Goal: Browse casually

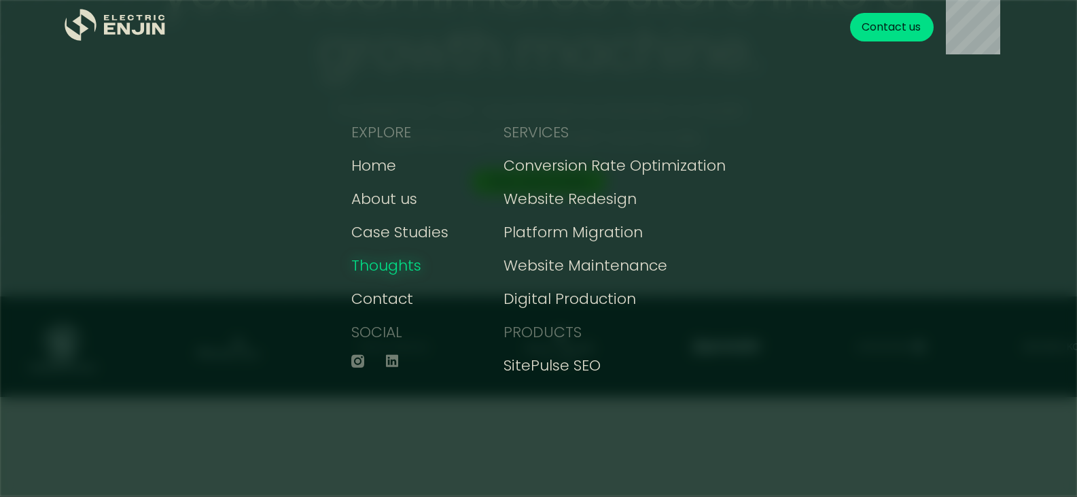
scroll to position [204, 0]
click at [226, 230] on div "EXPLORE Home About us Case Studies Thoughts Contact SOCIAL SERVICES Conversion …" at bounding box center [538, 248] width 1077 height 497
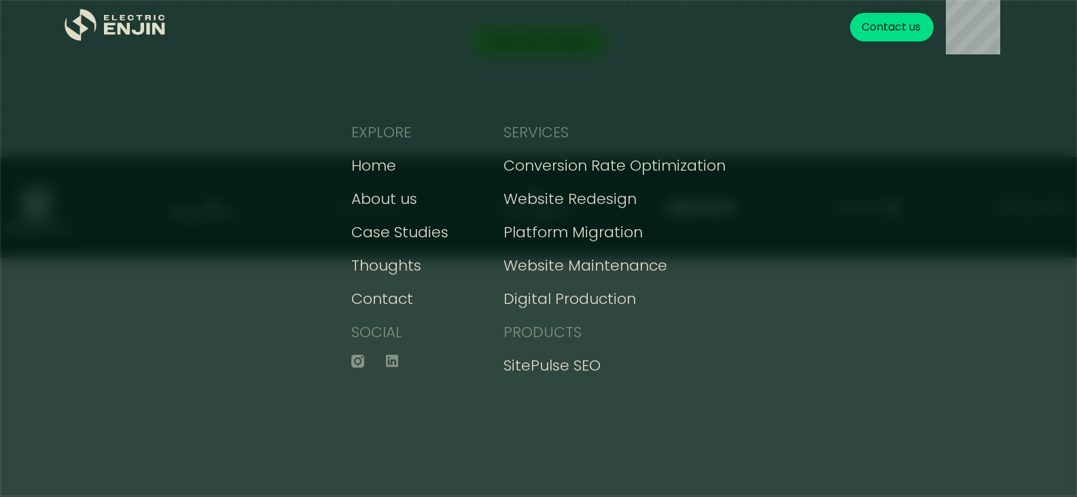
click at [149, 175] on div "EXPLORE Home About us Case Studies Thoughts Contact SOCIAL SERVICES Conversion …" at bounding box center [538, 248] width 1077 height 497
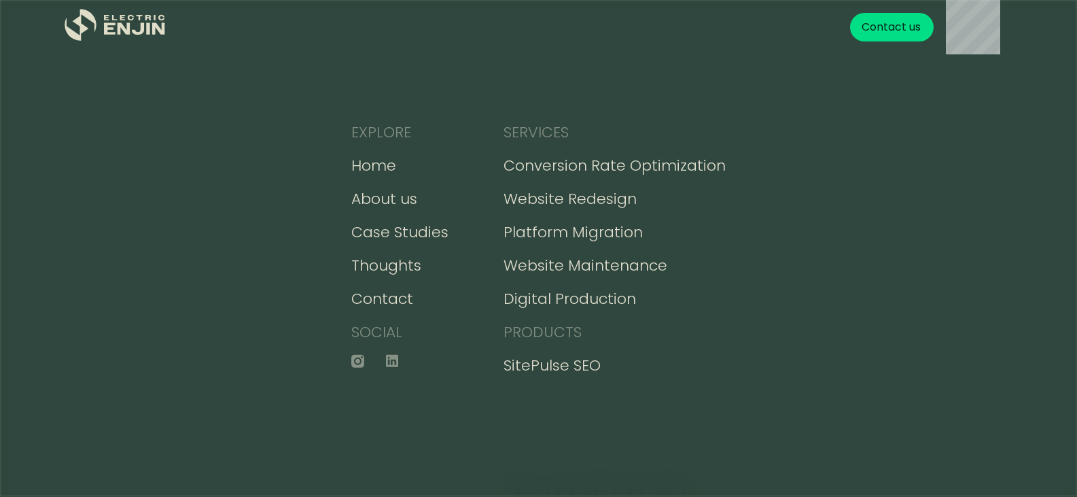
click at [895, 246] on div "EXPLORE Home About us Case Studies Thoughts Contact SOCIAL SERVICES Conversion …" at bounding box center [538, 248] width 1077 height 497
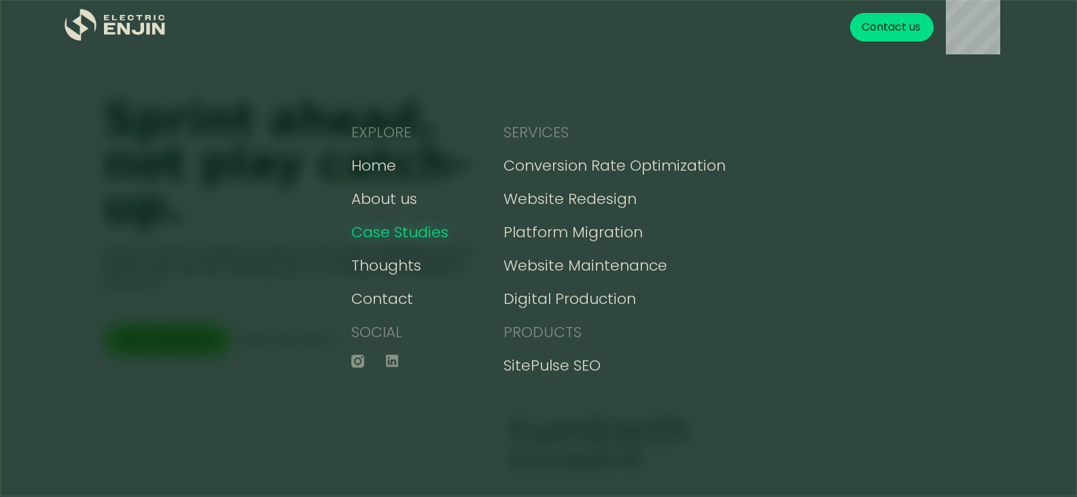
scroll to position [1699, 0]
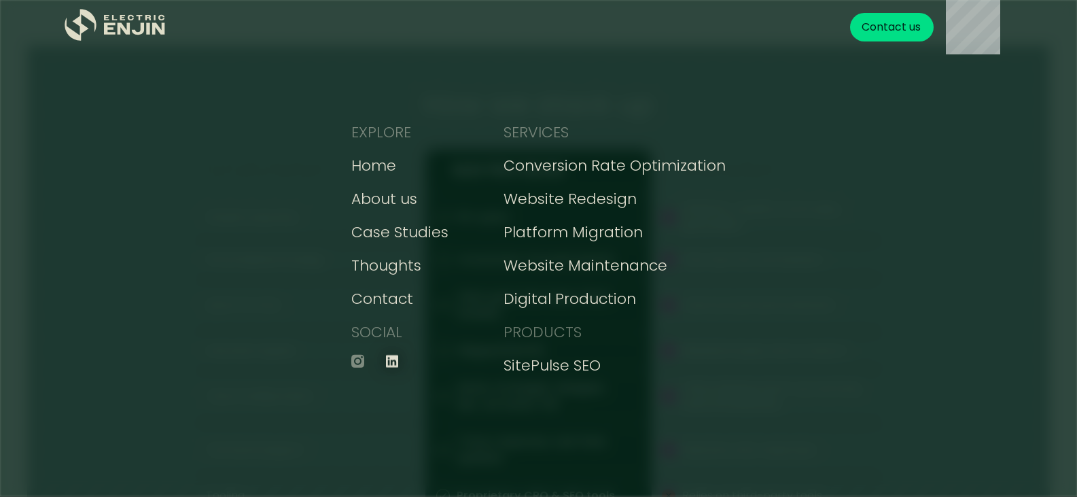
click at [398, 358] on icon at bounding box center [392, 361] width 12 height 12
click at [71, 30] on icon "home" at bounding box center [81, 25] width 32 height 32
click at [100, 29] on icon ".st0{fill:#dfddc8;}" at bounding box center [116, 25] width 102 height 33
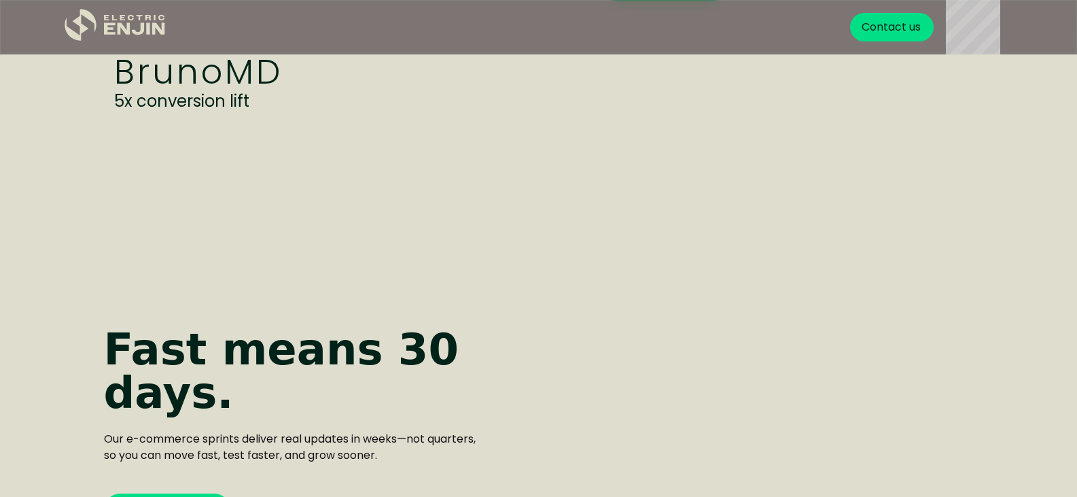
scroll to position [2855, 0]
